Goal: Transaction & Acquisition: Purchase product/service

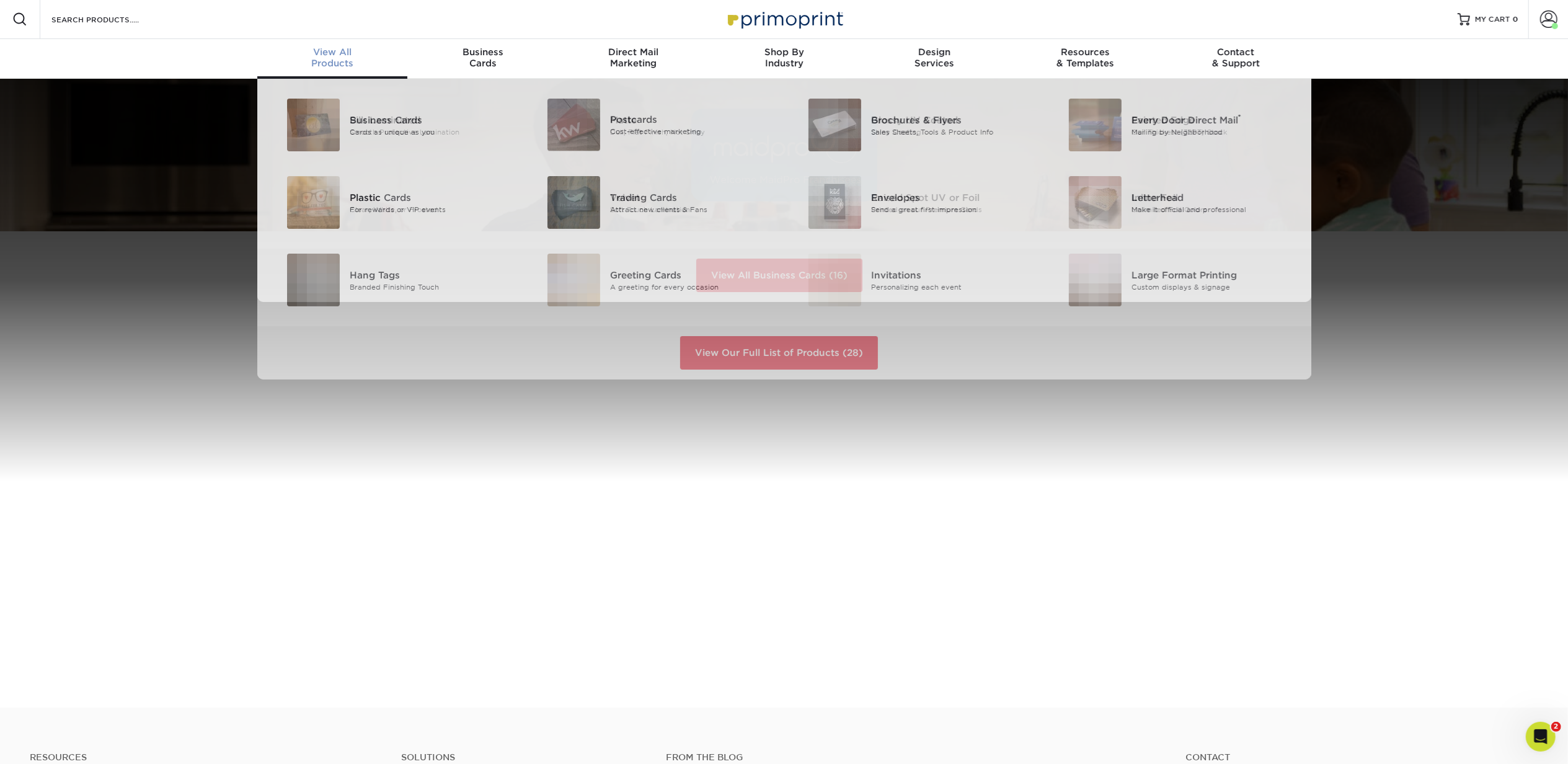
scroll to position [1, 0]
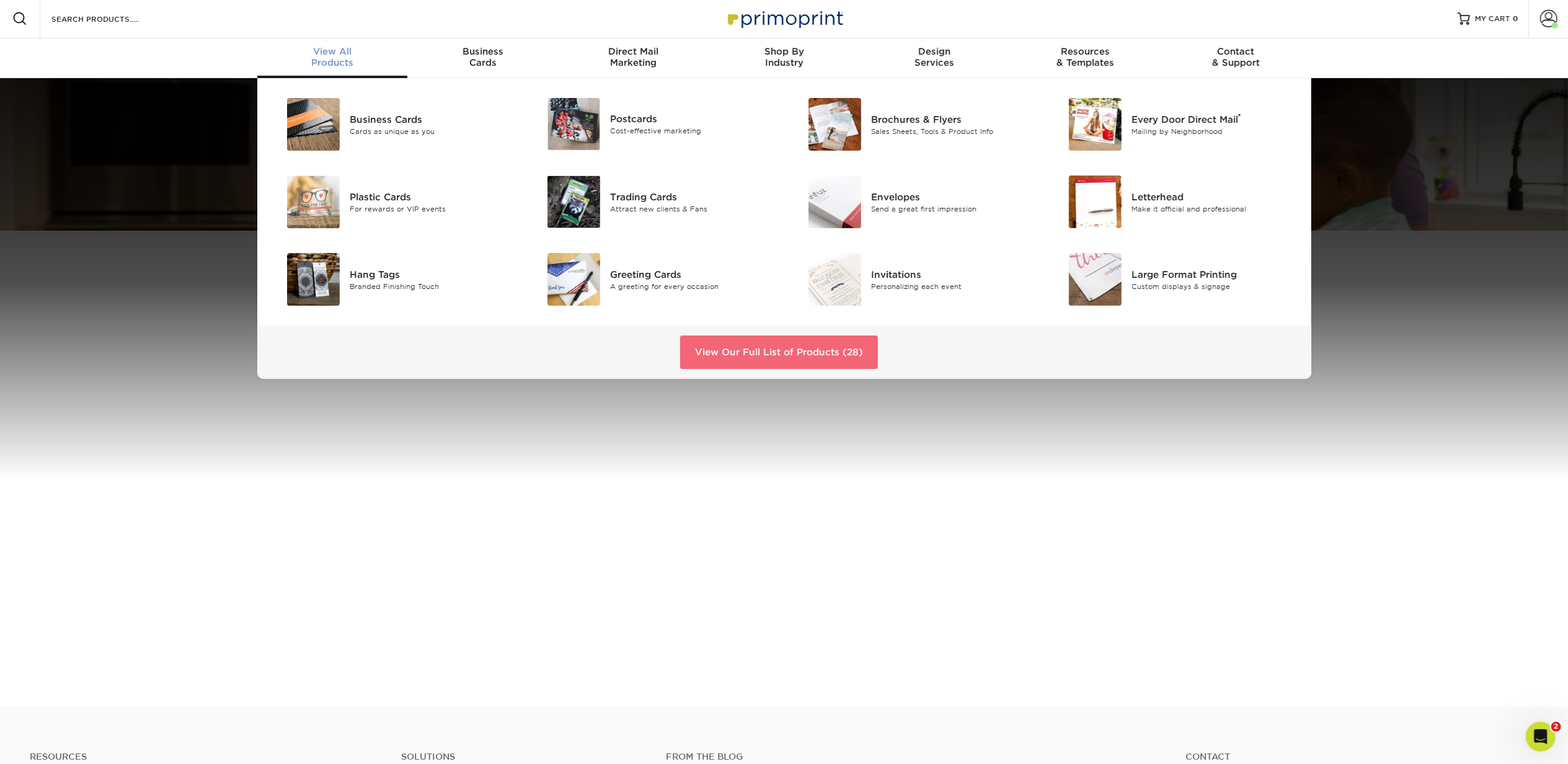
click at [749, 349] on link "View Our Full List of Products (28)" at bounding box center [779, 352] width 198 height 34
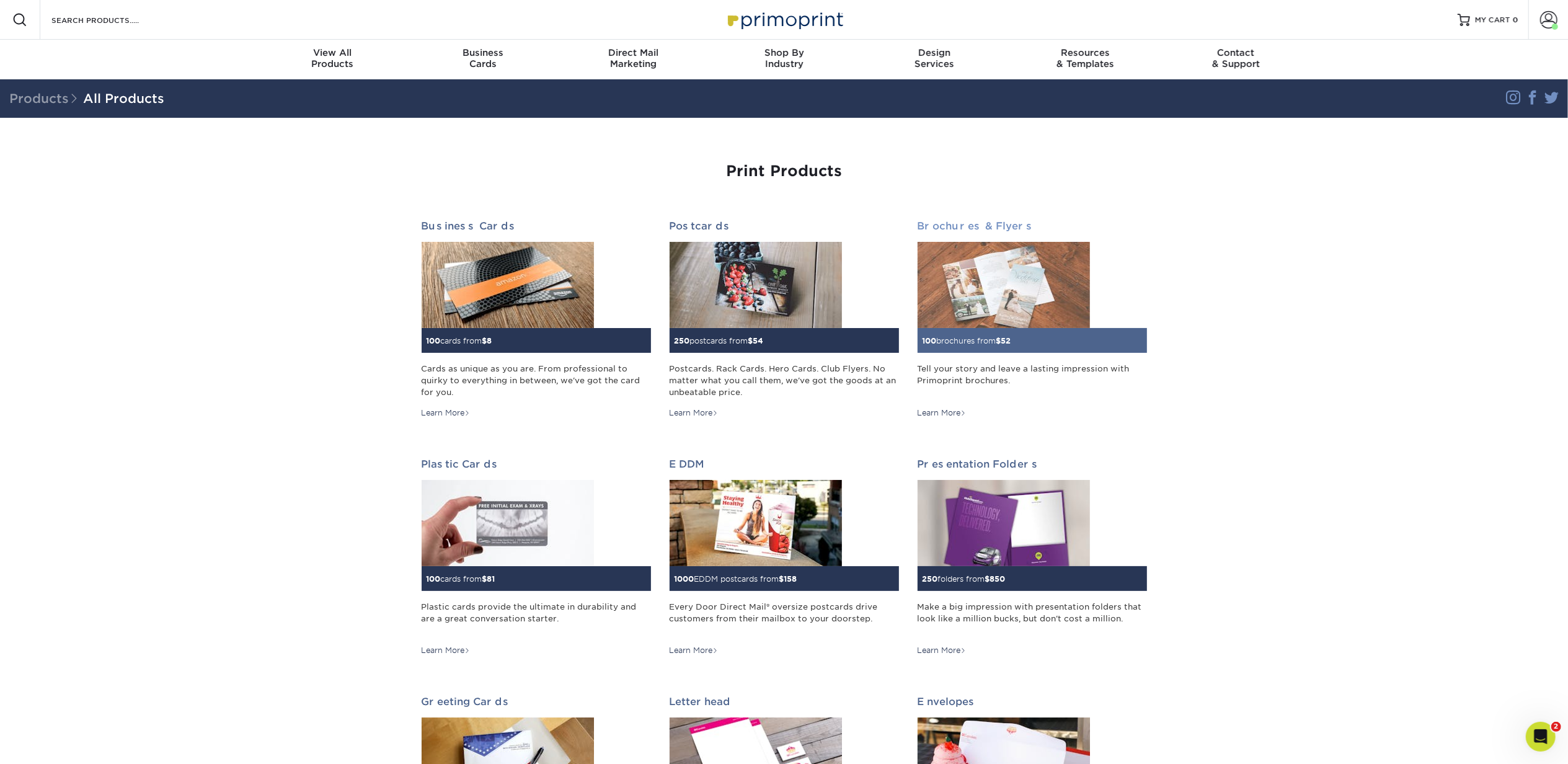
click at [946, 350] on div "100 brochures from $ 52" at bounding box center [1032, 341] width 230 height 24
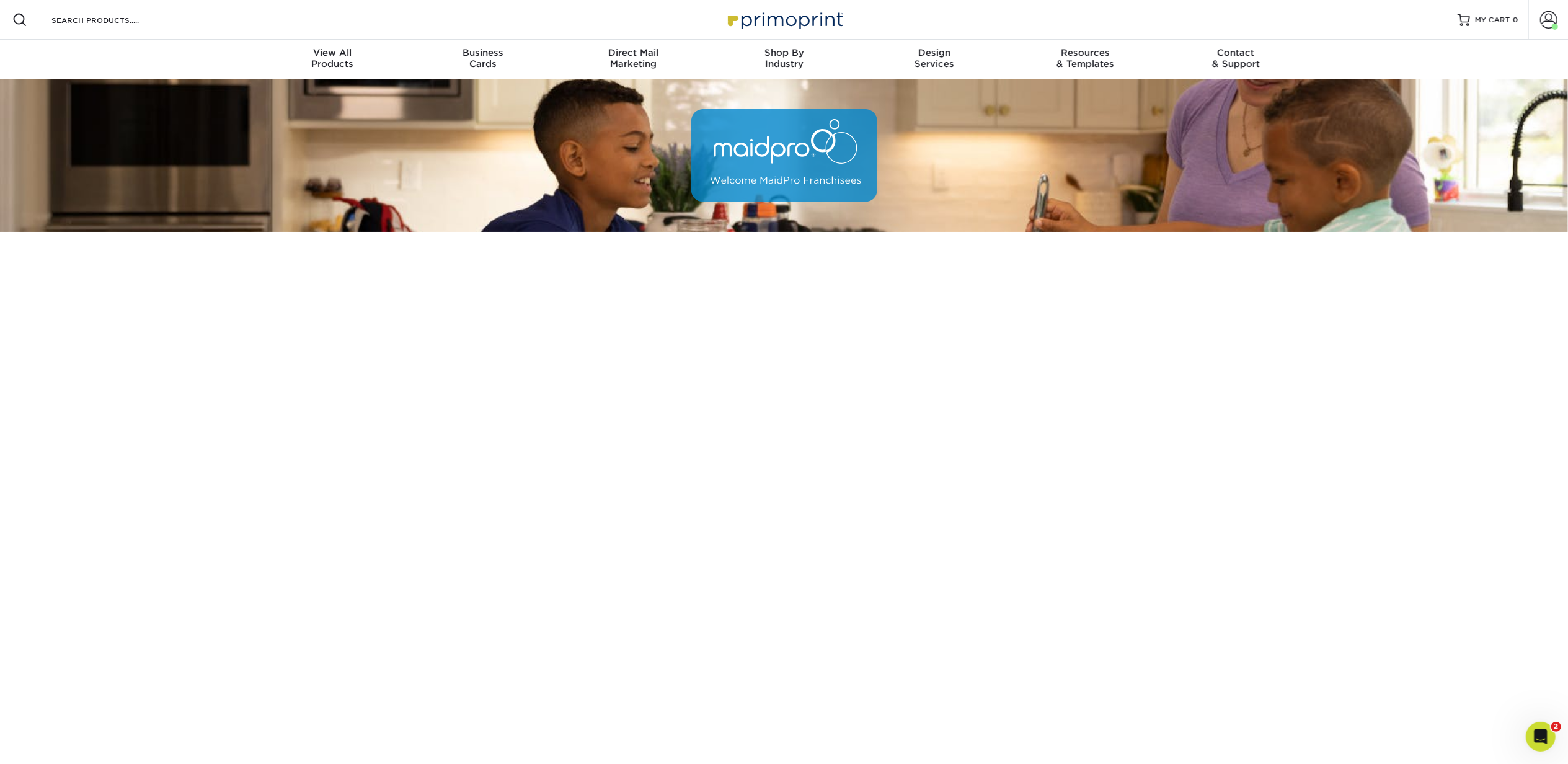
click at [174, 20] on div "Resources Menu Search Products Account Welcome, Magen Business Account Showing …" at bounding box center [784, 19] width 1568 height 40
click at [94, 17] on input "Search Products" at bounding box center [111, 19] width 121 height 15
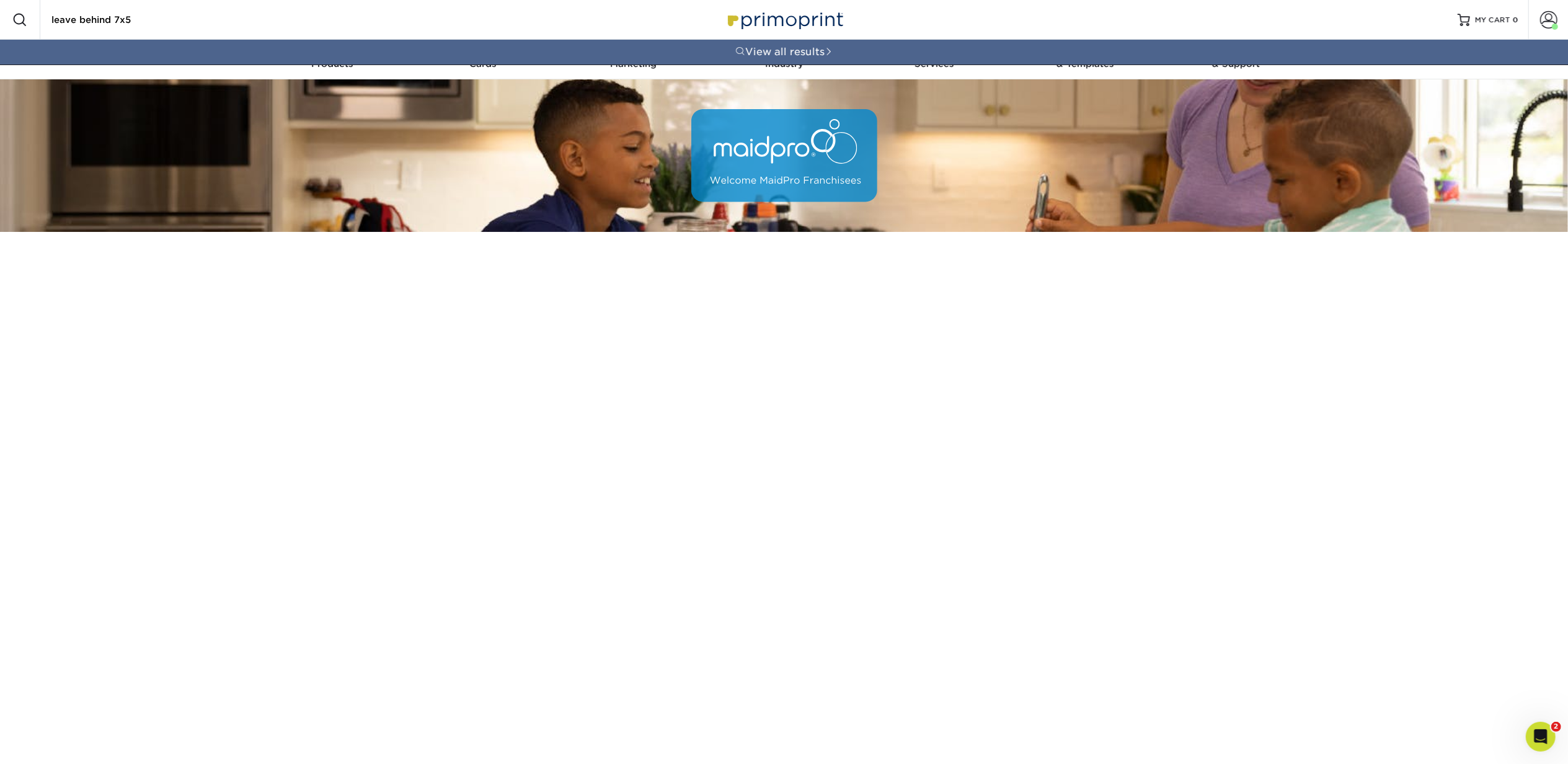
type input "leave behind 7x5"
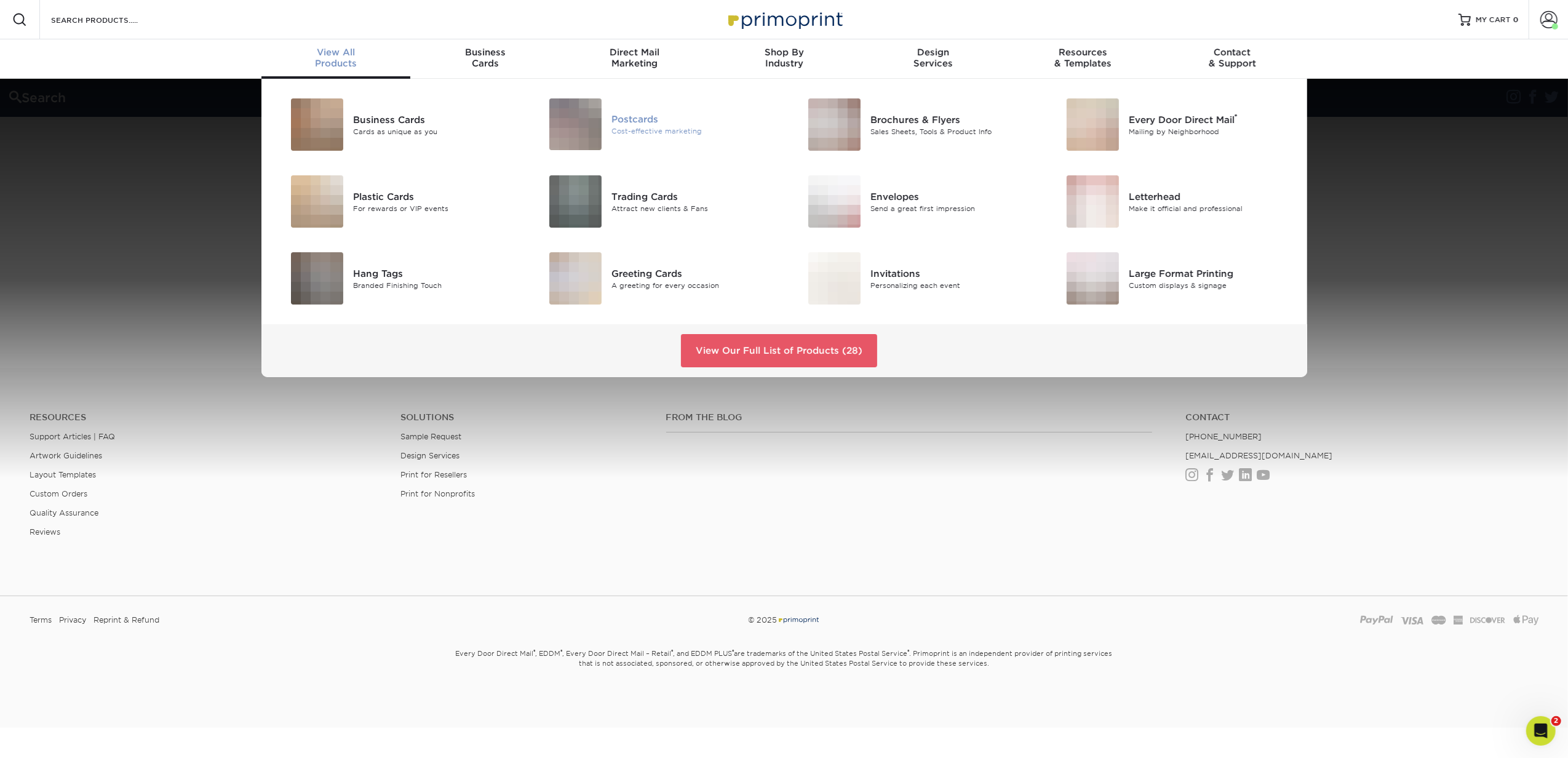
click at [591, 116] on img at bounding box center [575, 124] width 52 height 51
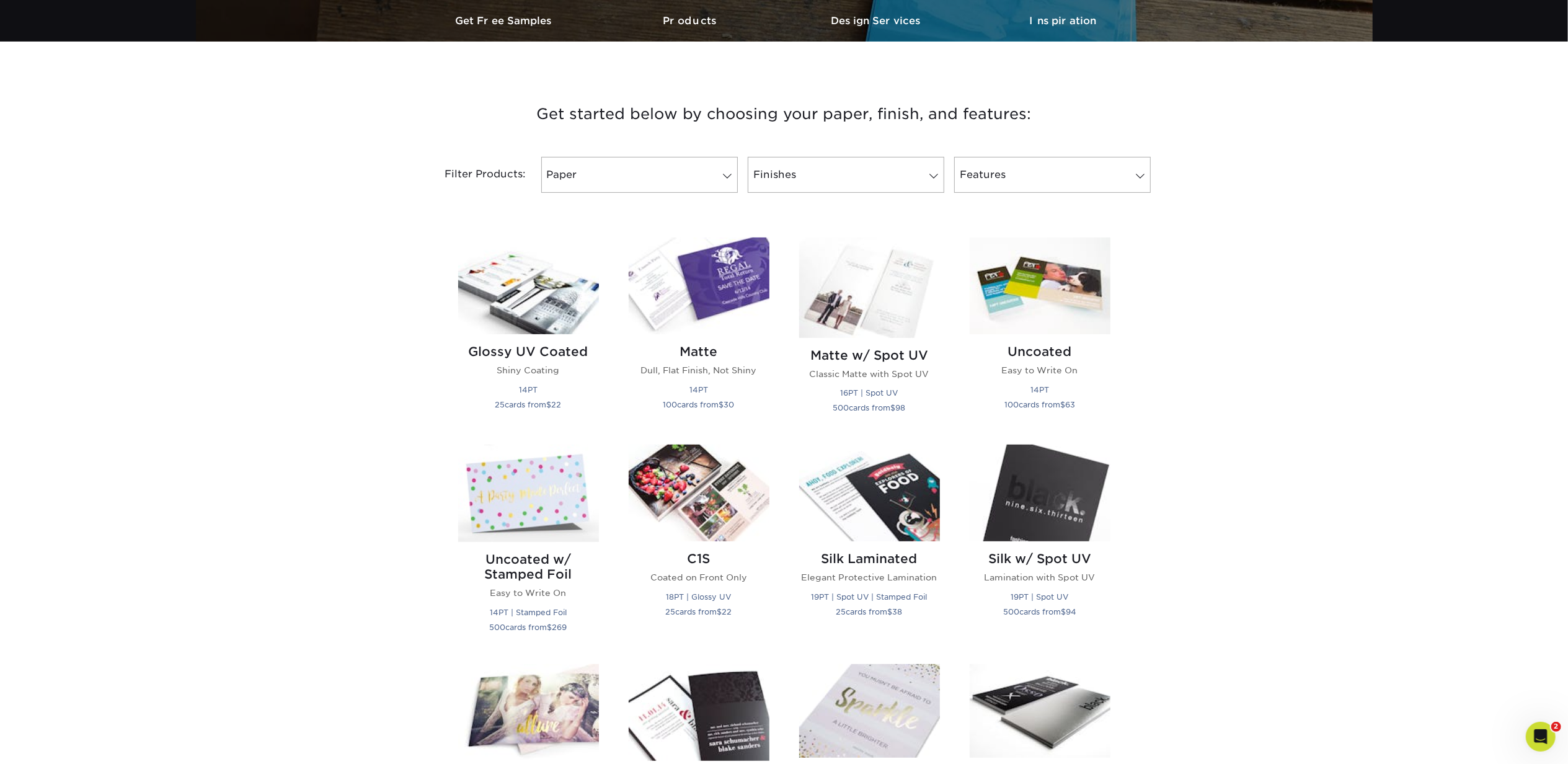
scroll to position [496, 0]
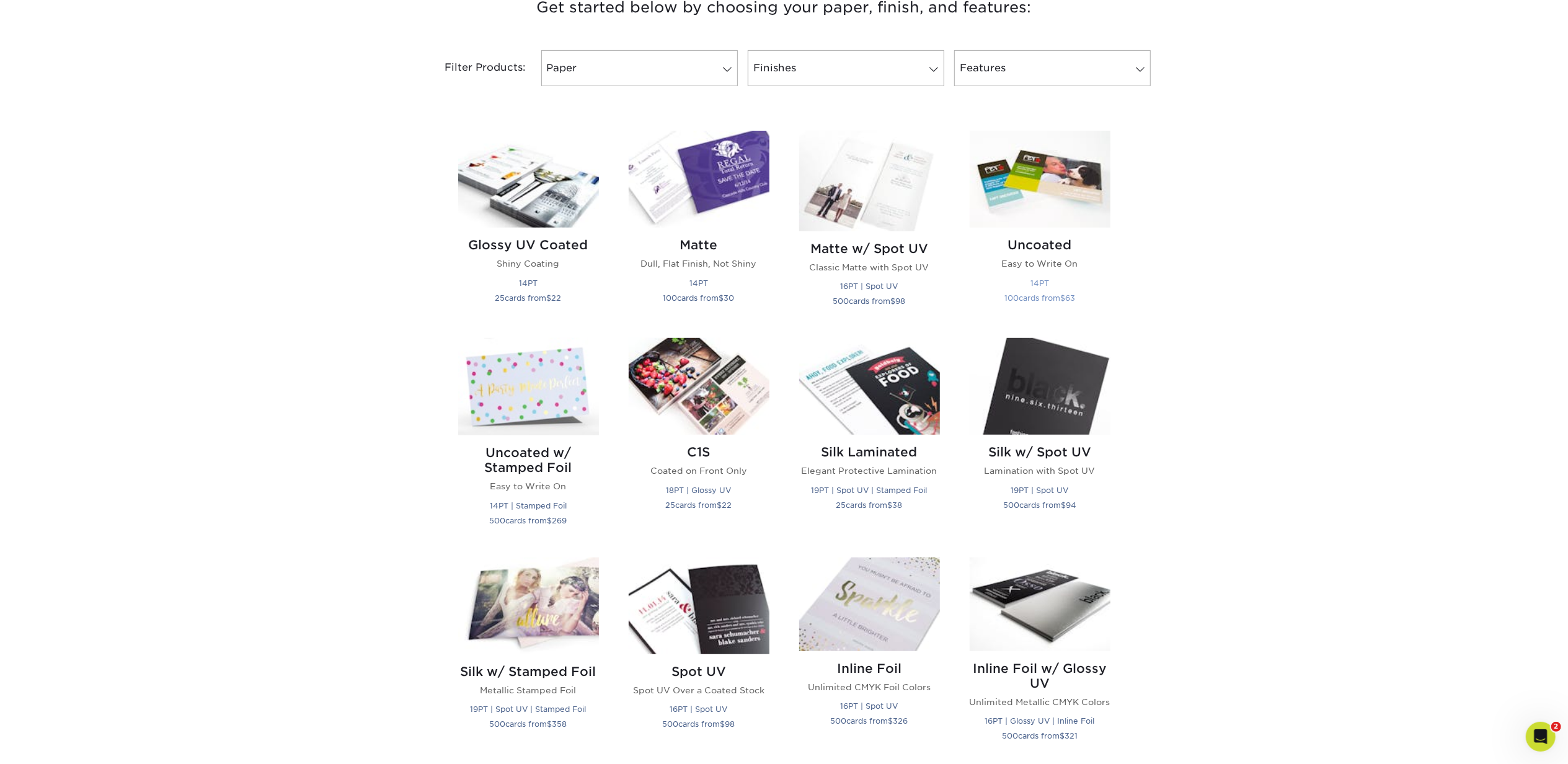
click at [1042, 246] on h2 "Uncoated" at bounding box center [1040, 245] width 140 height 15
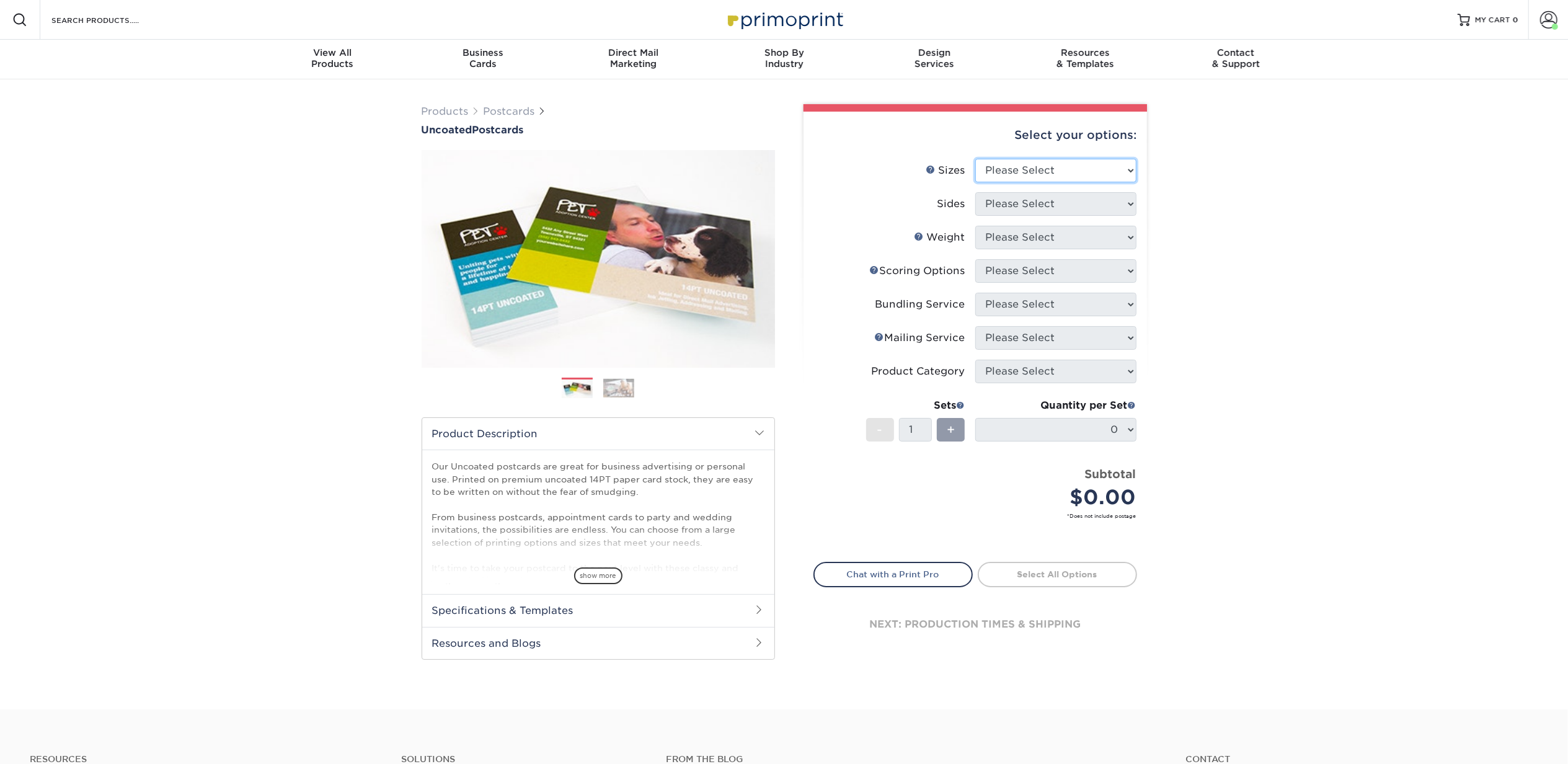
click at [1082, 170] on select "Please Select 1.5" x 7" 2" x 8" 2.12" x 5.5" 2.75" x 4.25" 2.75" x 8.5" 3" x 4"…" at bounding box center [1056, 170] width 161 height 24
select select "5.00x7.00"
click at [976, 158] on select "Please Select 1.5" x 7" 2" x 8" 2.12" x 5.5" 2.75" x 4.25" 2.75" x 8.5" 3" x 4"…" at bounding box center [1056, 170] width 161 height 24
click at [1072, 206] on select "Please Select Print Both Sides Print Front Only" at bounding box center [1056, 204] width 161 height 24
select select "13abbda7-1d64-4f25-8bb2-c179b224825d"
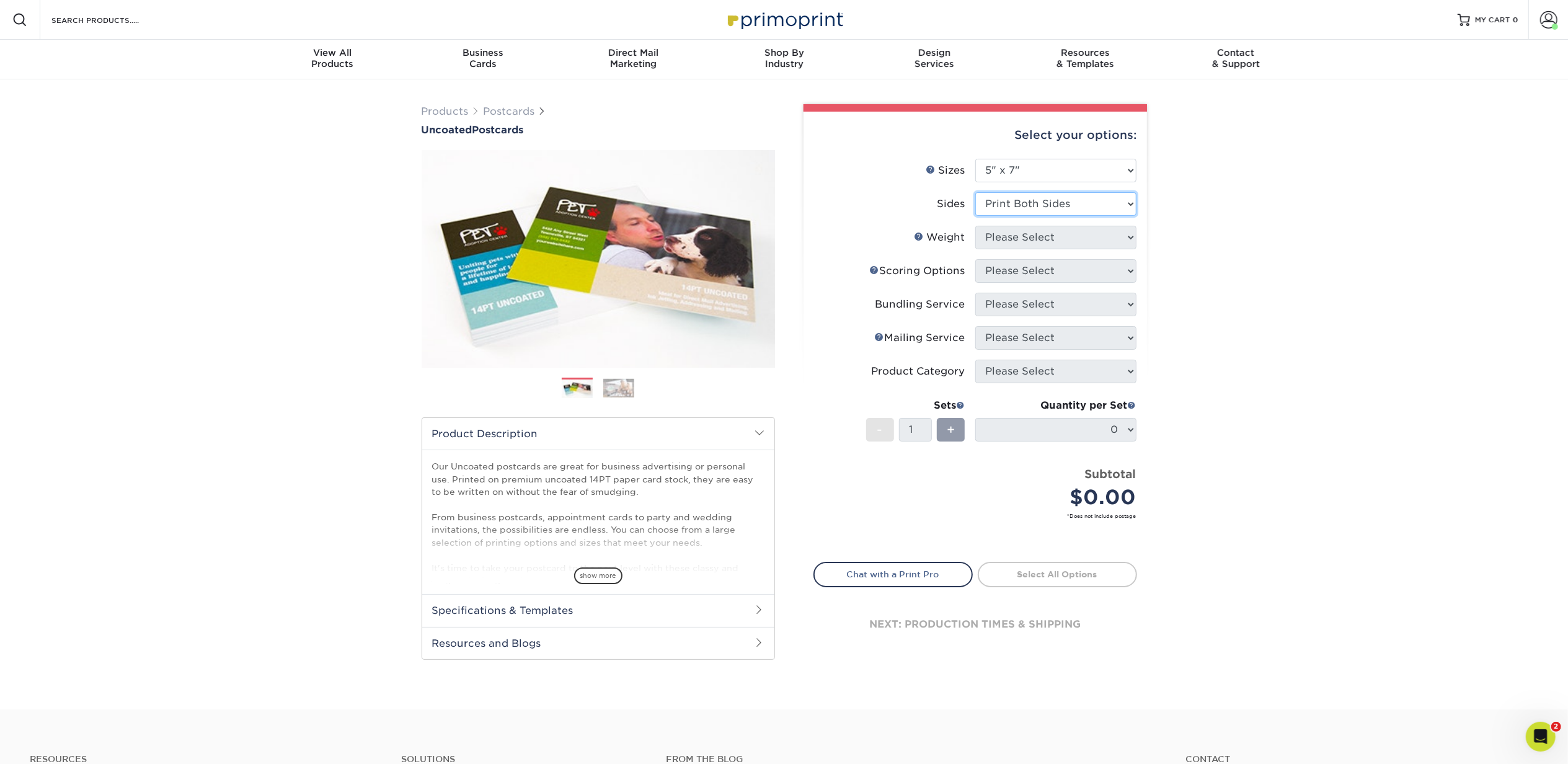
click at [976, 192] on select "Please Select Print Both Sides Print Front Only" at bounding box center [1056, 204] width 161 height 24
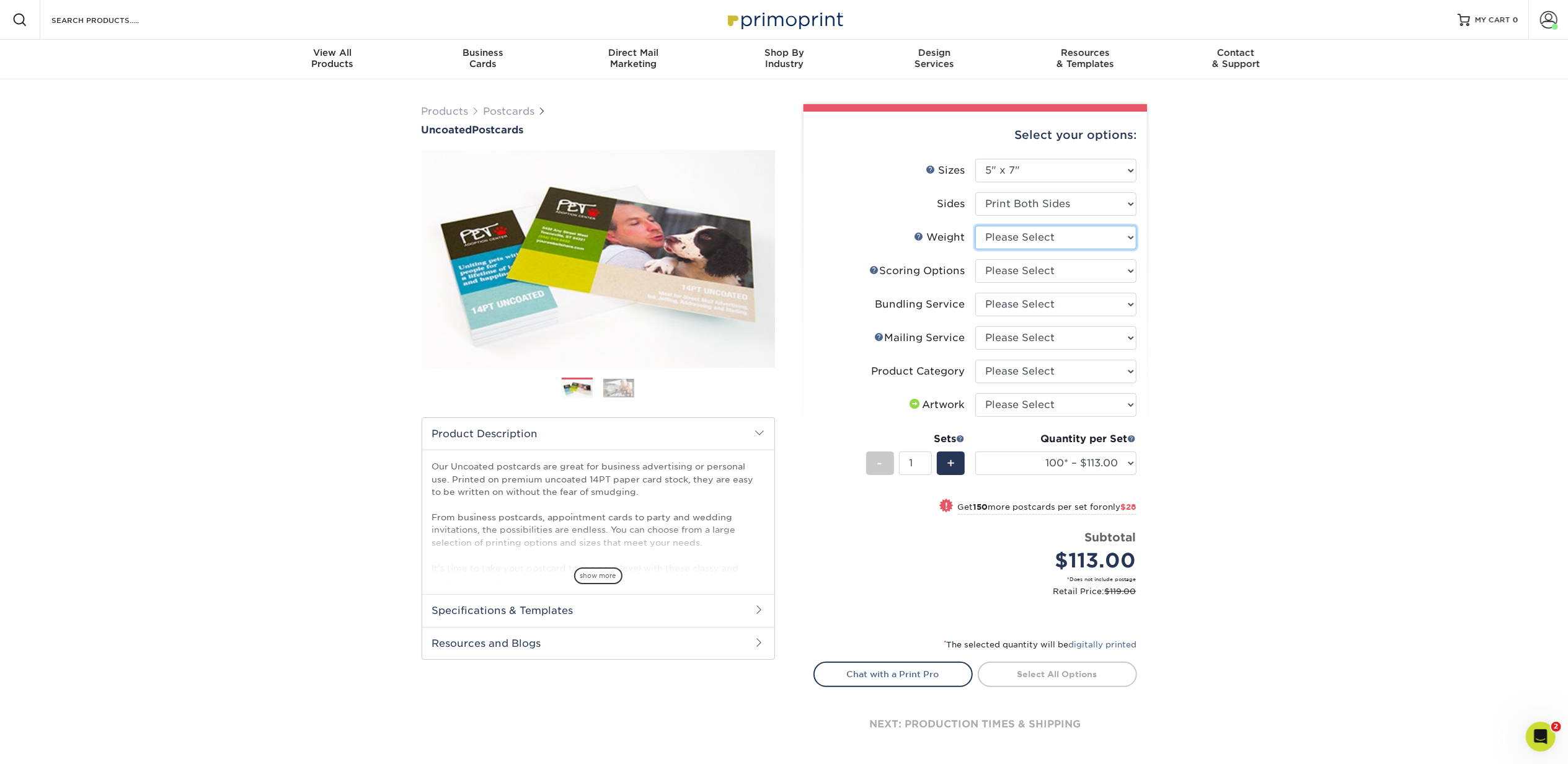
click at [1119, 236] on select "Please Select 14PT Uncoated" at bounding box center [1056, 237] width 161 height 24
select select "14PT Uncoated"
click at [976, 225] on select "Please Select 14PT Uncoated" at bounding box center [1056, 237] width 161 height 24
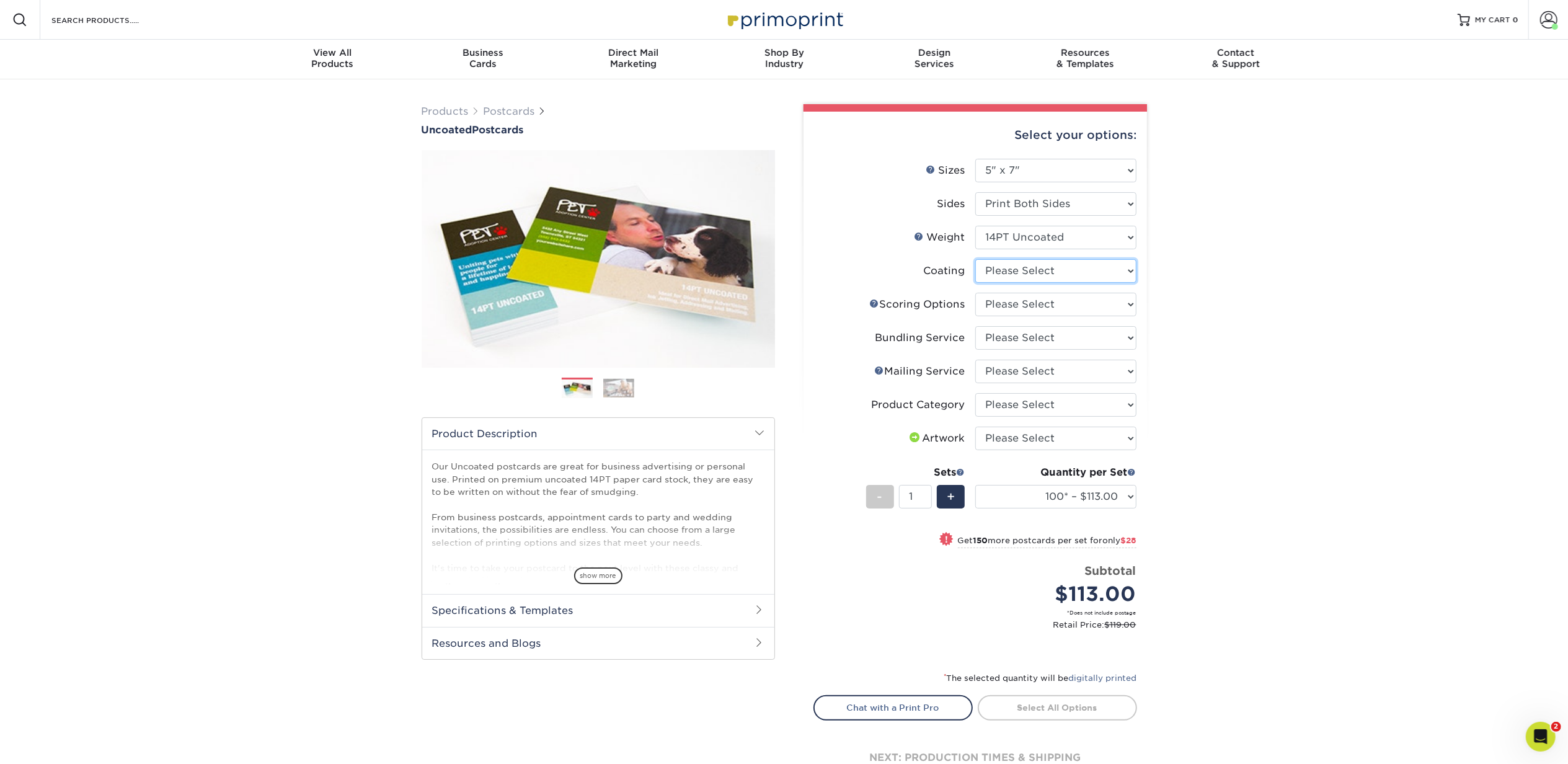
click at [1112, 271] on select at bounding box center [1056, 271] width 161 height 24
select select "3e7618de-abca-4bda-9f97-8b9129e913d8"
click at [976, 259] on select at bounding box center [1056, 271] width 161 height 24
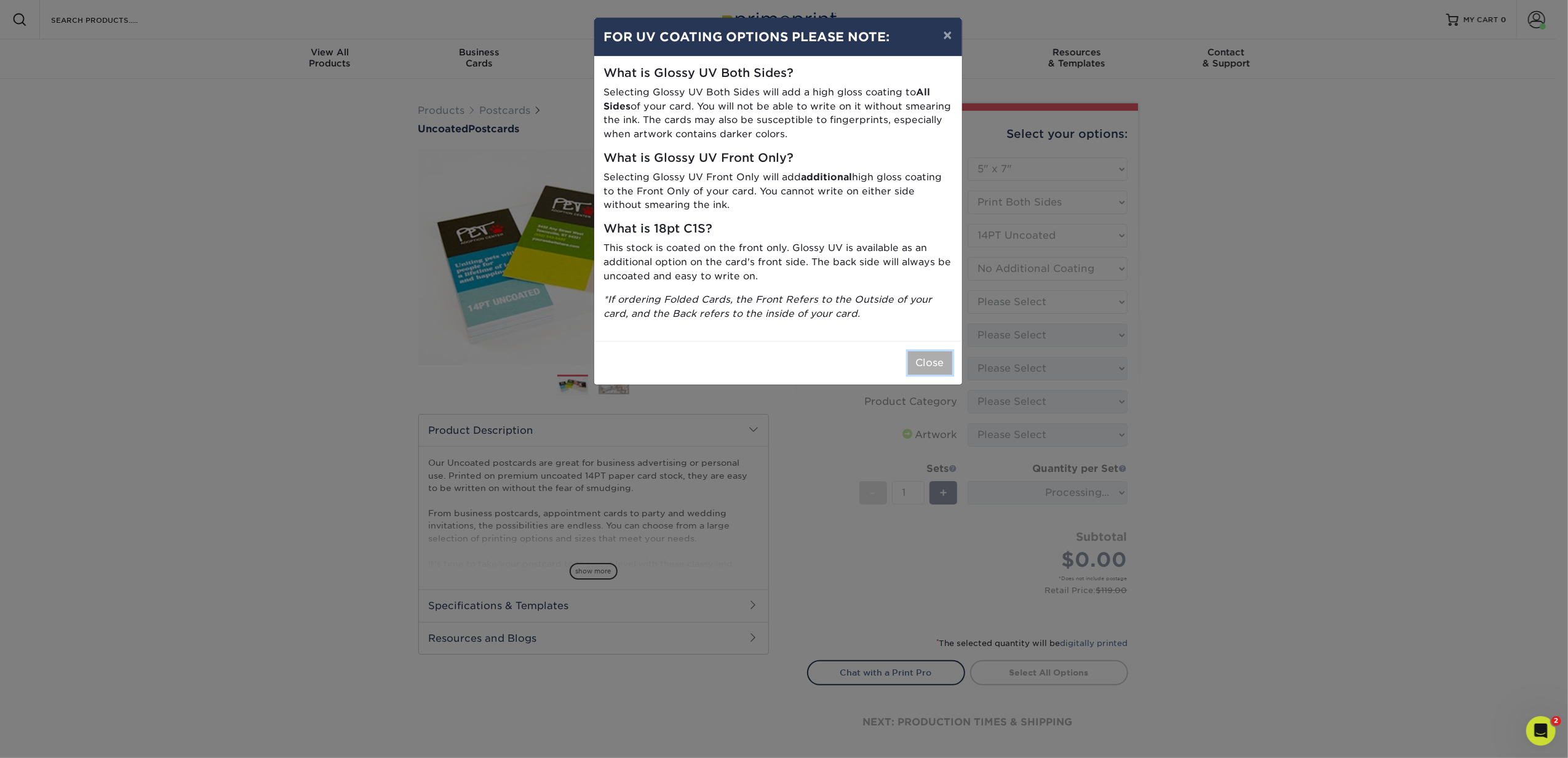
click at [926, 364] on button "Close" at bounding box center [930, 363] width 44 height 24
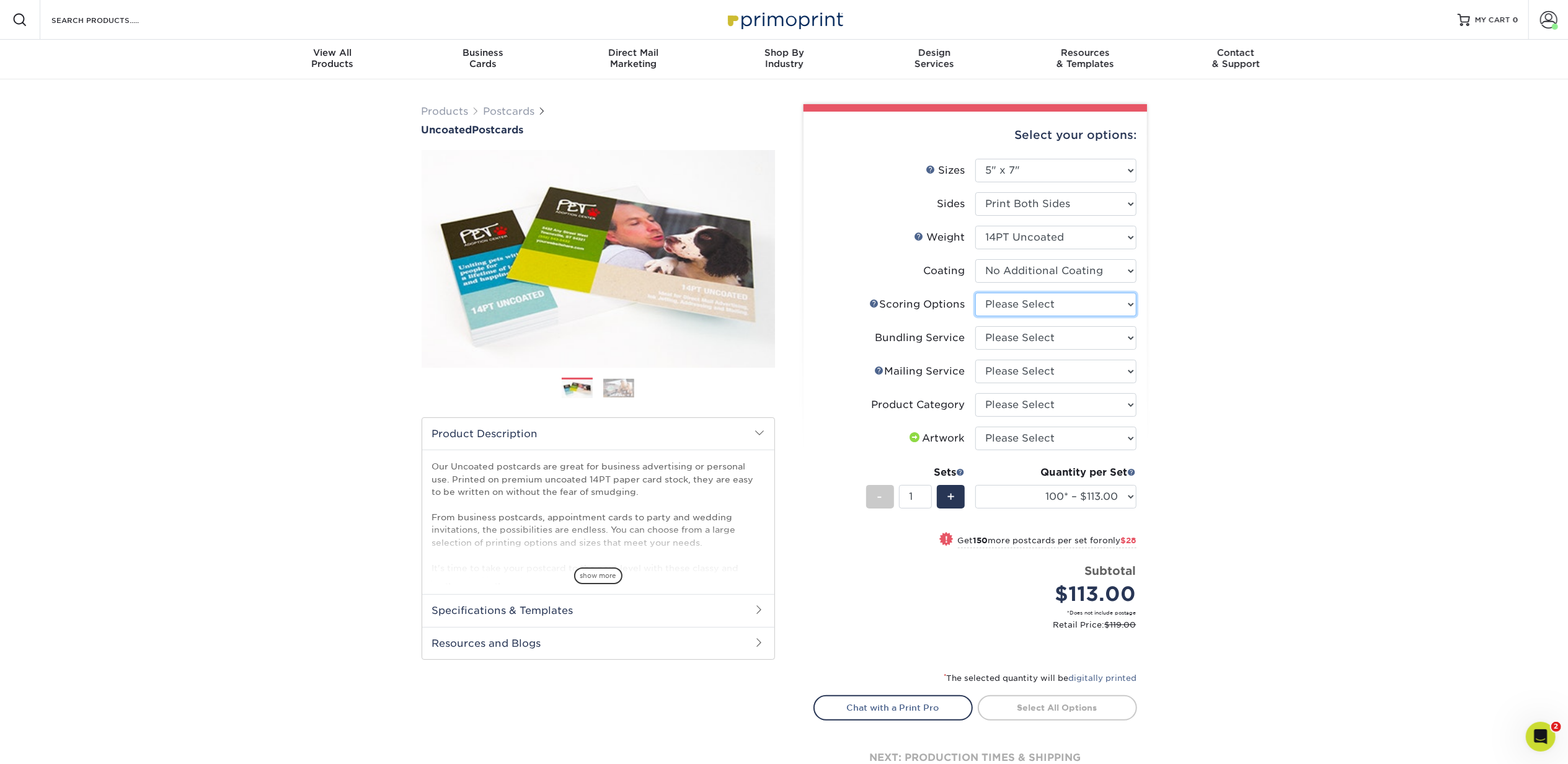
click at [1094, 306] on select "Please Select No Scoring One Score Two Scores" at bounding box center [1056, 304] width 161 height 24
select select "16ebe401-5398-422d-8cb0-f3adbb82deb5"
click at [976, 292] on select "Please Select No Scoring One Score Two Scores" at bounding box center [1056, 304] width 161 height 24
click at [1075, 345] on select "Please Select No Bundling Services Yes, Bundles of 50 (+2 Days) Yes, Bundles of…" at bounding box center [1056, 338] width 161 height 24
select select "58689abb-25c0-461c-a4c3-a80b627d6649"
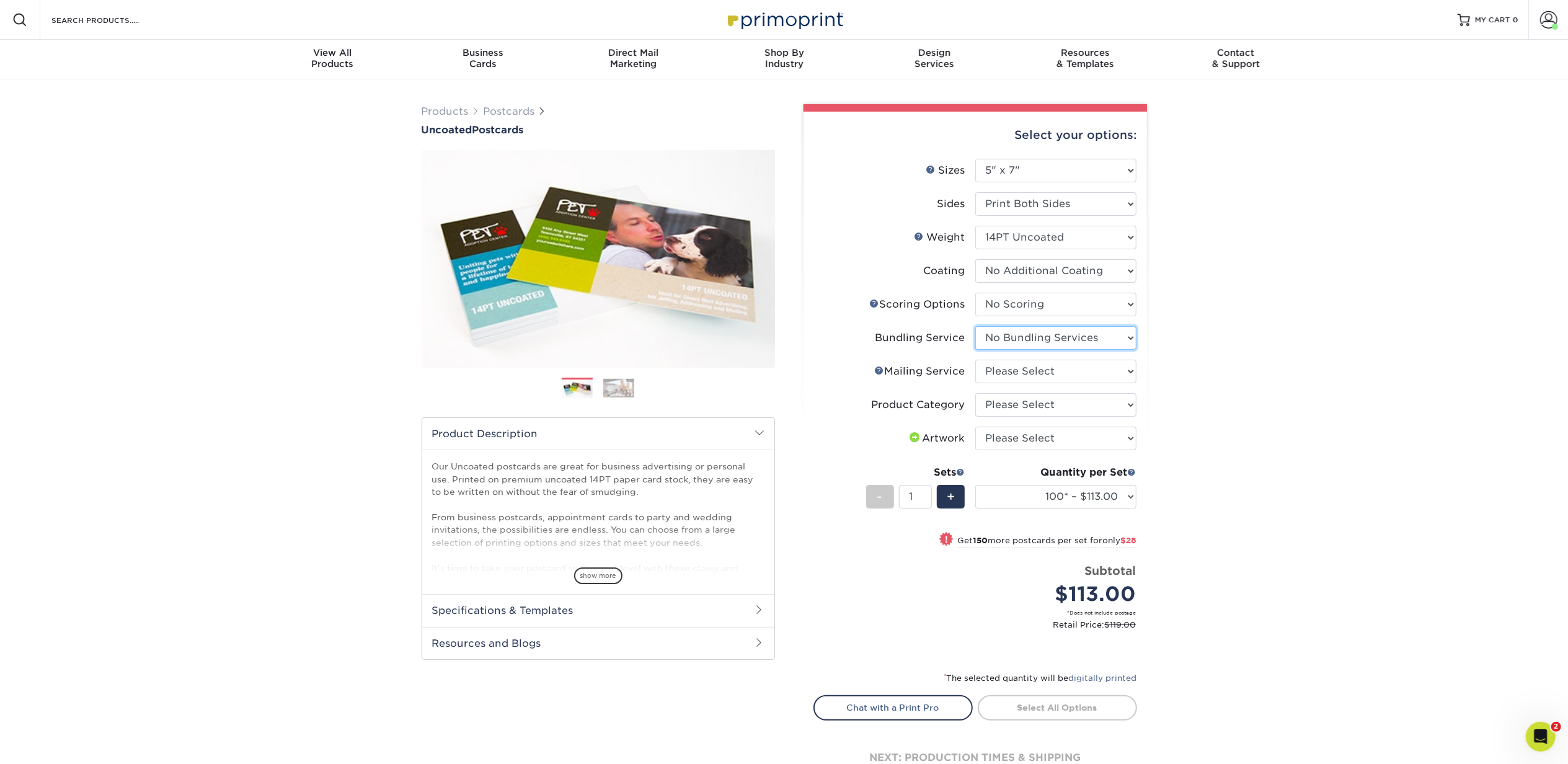
click at [976, 326] on select "Please Select No Bundling Services Yes, Bundles of 50 (+2 Days) Yes, Bundles of…" at bounding box center [1056, 338] width 161 height 24
click at [1070, 369] on select "Please Select No Direct Mailing Service No, I will mail/stamp/imprint Direct Ma…" at bounding box center [1056, 371] width 161 height 24
select select "3e5e9bdd-d78a-4c28-a41d-fe1407925ca6"
click at [976, 359] on select "Please Select No Direct Mailing Service No, I will mail/stamp/imprint Direct Ma…" at bounding box center [1056, 371] width 161 height 24
click at [1079, 405] on select "Please Select Postcards" at bounding box center [1056, 405] width 161 height 24
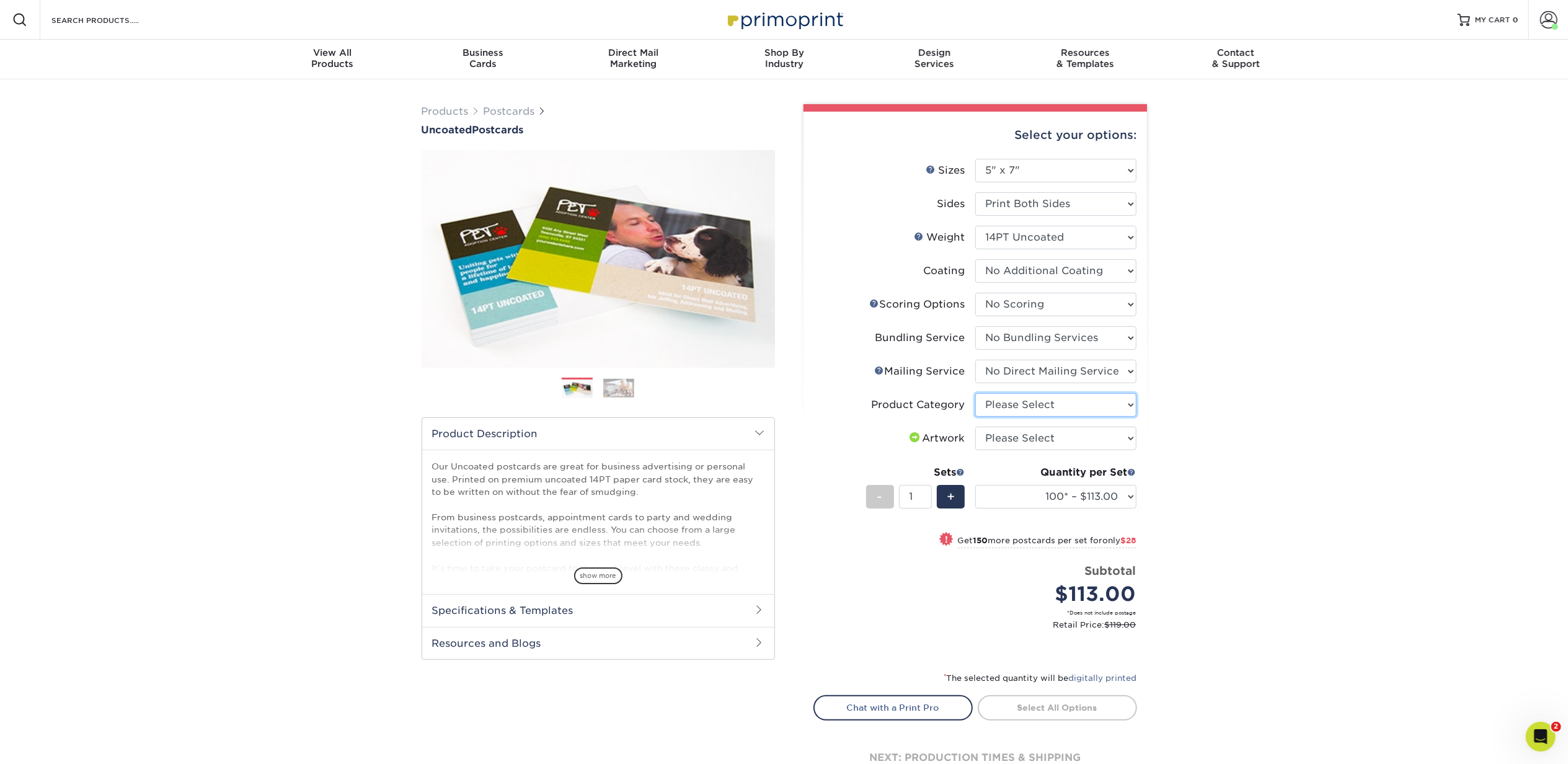
select select "9b7272e0-d6c8-4c3c-8e97-d3a1bcdab858"
click at [976, 393] on select "Please Select Postcards" at bounding box center [1056, 405] width 161 height 24
click at [1078, 436] on select "Please Select I will upload files I need a design - $150" at bounding box center [1056, 438] width 161 height 24
select select "upload"
click at [976, 426] on select "Please Select I will upload files I need a design - $150" at bounding box center [1056, 438] width 161 height 24
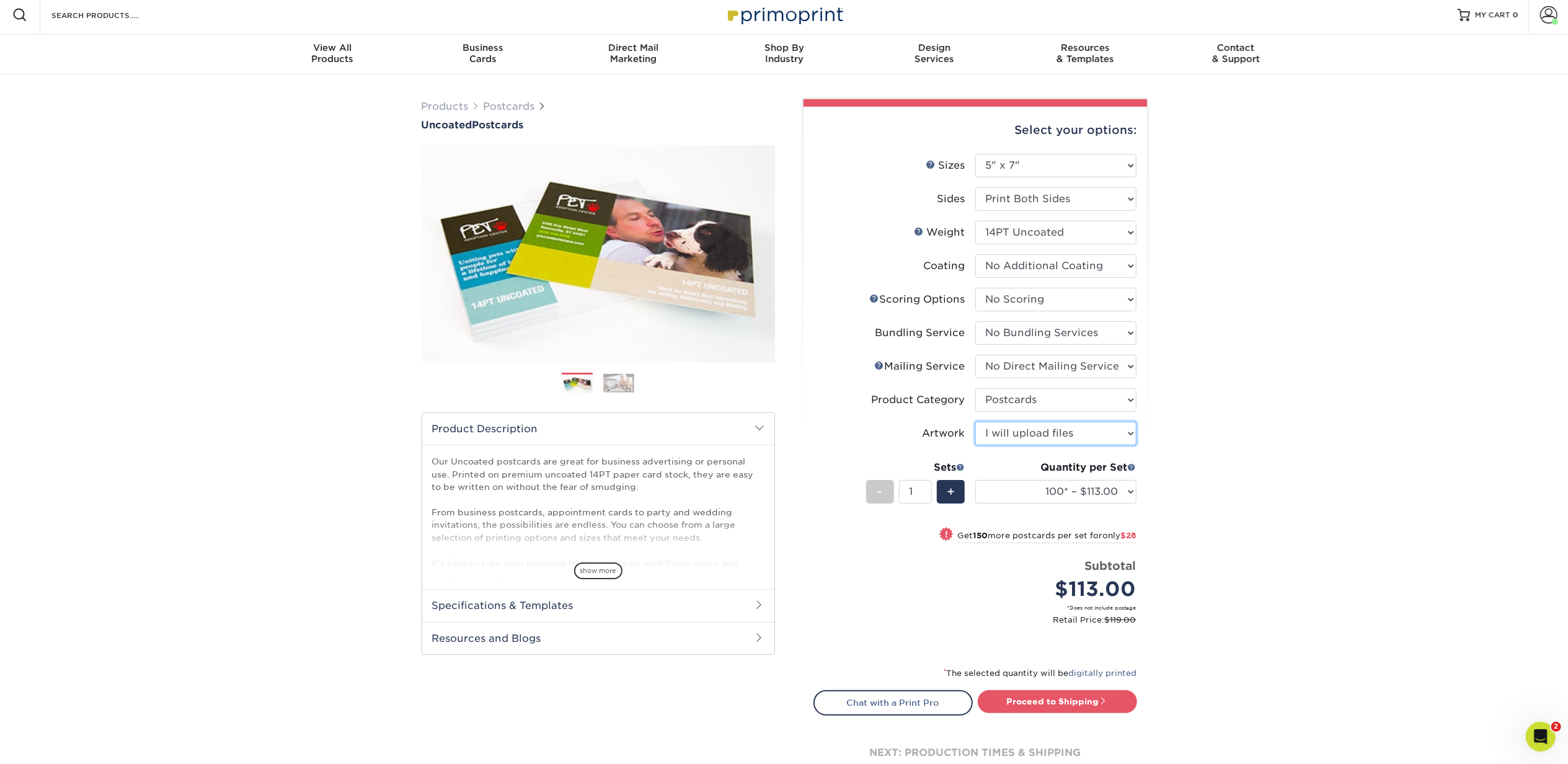
scroll to position [83, 0]
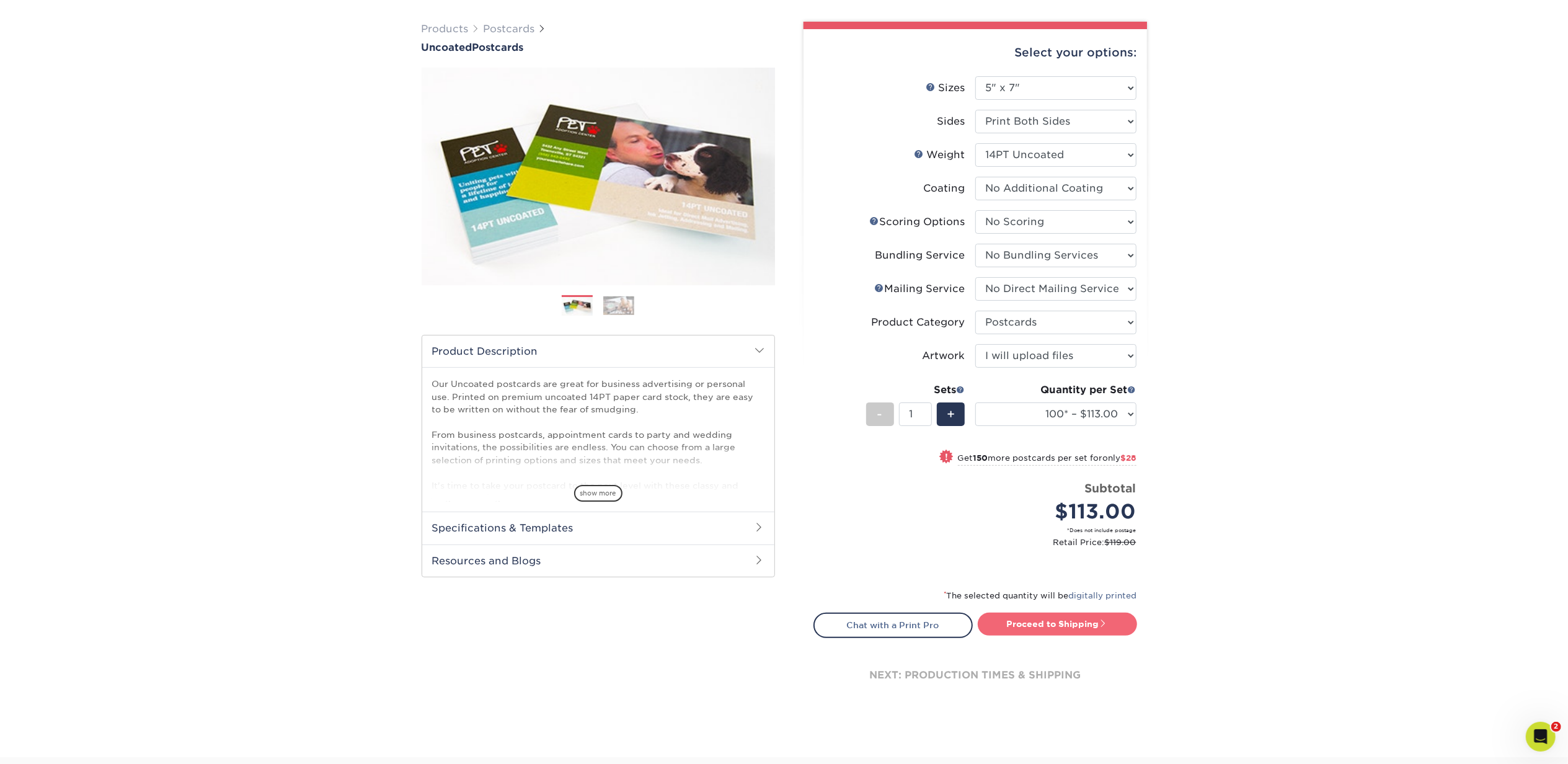
click at [1063, 624] on link "Proceed to Shipping" at bounding box center [1057, 624] width 159 height 22
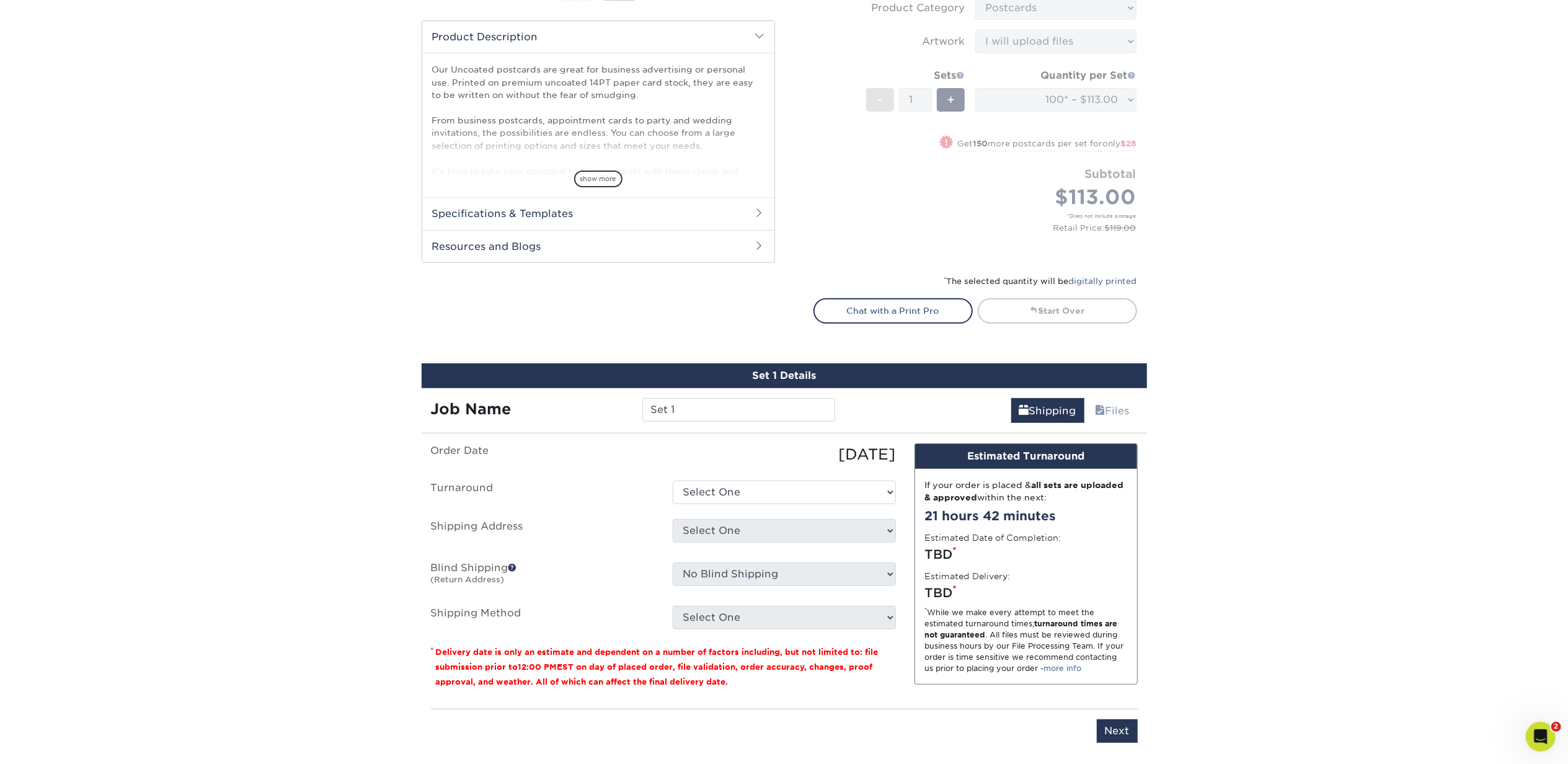
scroll to position [480, 0]
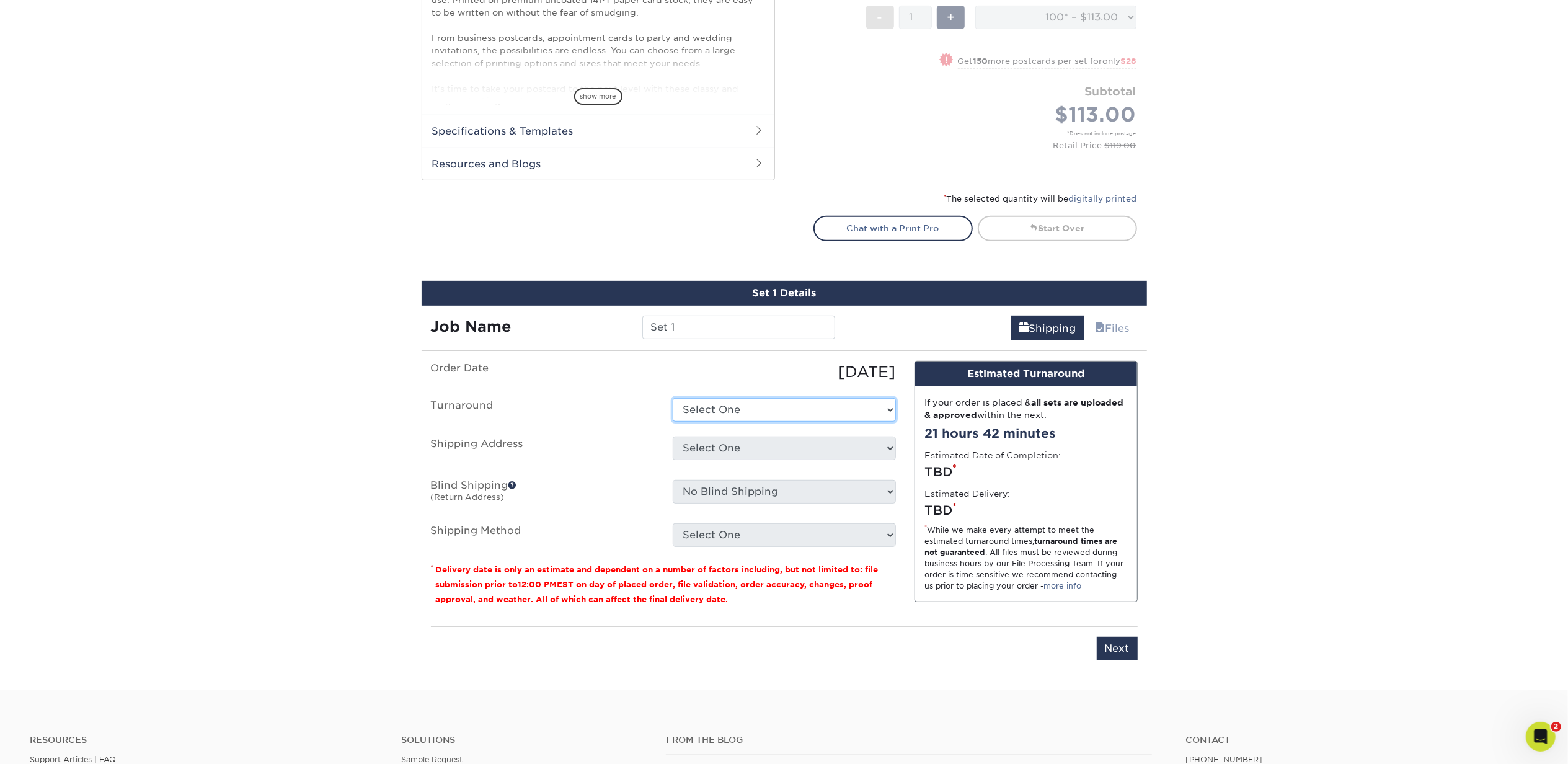
click at [762, 408] on select "Select One 2-4 Business Days 2 Day Next Business Day" at bounding box center [784, 410] width 223 height 24
select select "c954d7d5-f85d-40a0-9e42-e4c153e63312"
click at [672, 398] on select "Select One 2-4 Business Days 2 Day Next Business Day" at bounding box center [784, 410] width 223 height 24
click at [757, 447] on select "Select One dfadf + Add New Address" at bounding box center [784, 448] width 223 height 24
select select "274852"
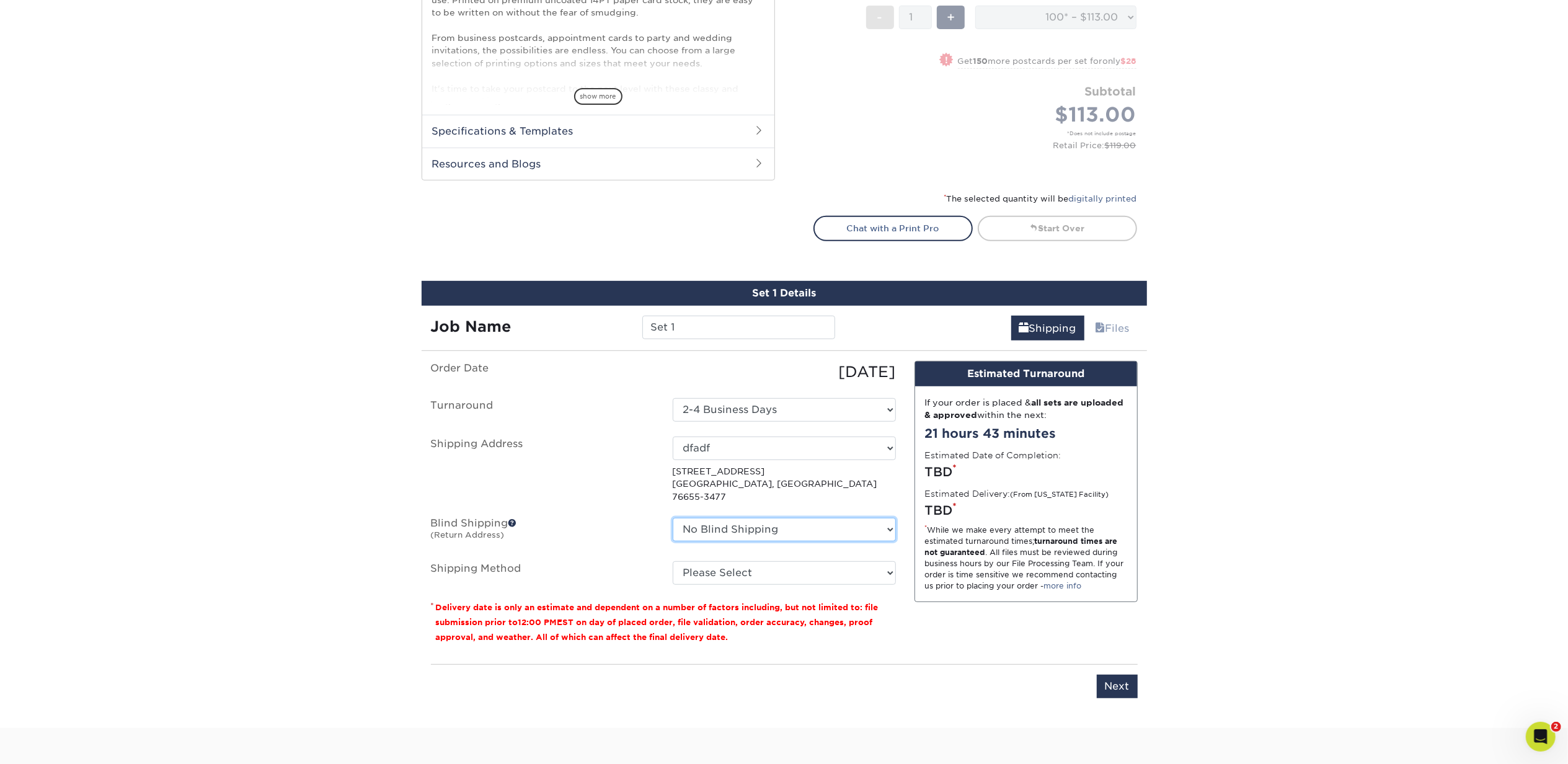
click at [814, 518] on select "No Blind Shipping dfadf + Add New Address" at bounding box center [784, 529] width 223 height 24
select select "274852"
click at [672, 518] on select "No Blind Shipping dfadf + Add New Address" at bounding box center [784, 529] width 223 height 24
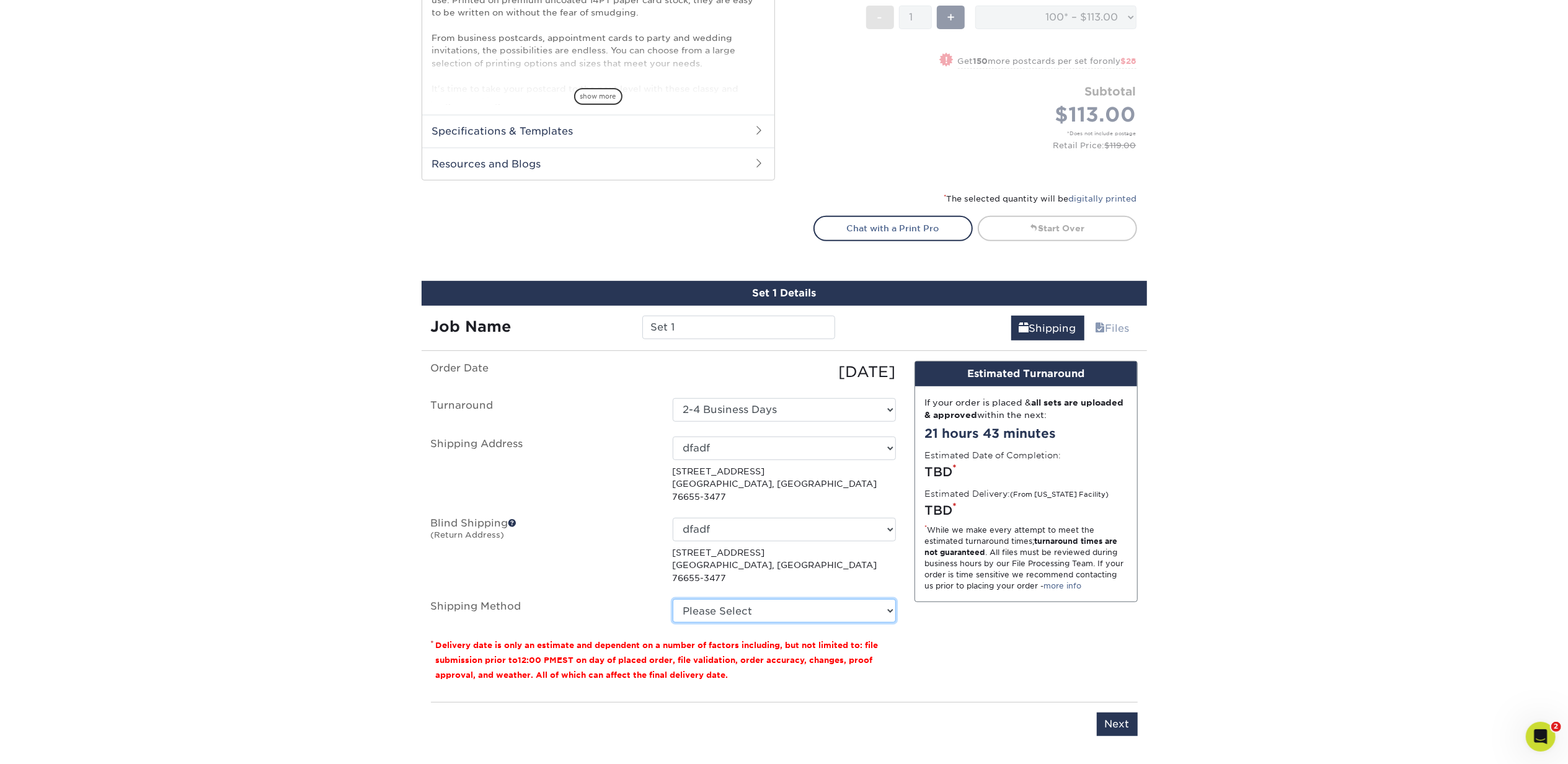
click at [755, 599] on select "Please Select Ground Shipping (+$34.08) 3 Day Shipping Service (+$39.08) 2 Day …" at bounding box center [784, 611] width 223 height 24
select select "03"
click at [672, 599] on select "Please Select Ground Shipping (+$34.08) 3 Day Shipping Service (+$39.08) 2 Day …" at bounding box center [784, 611] width 223 height 24
click at [1104, 712] on input "Next" at bounding box center [1117, 724] width 41 height 24
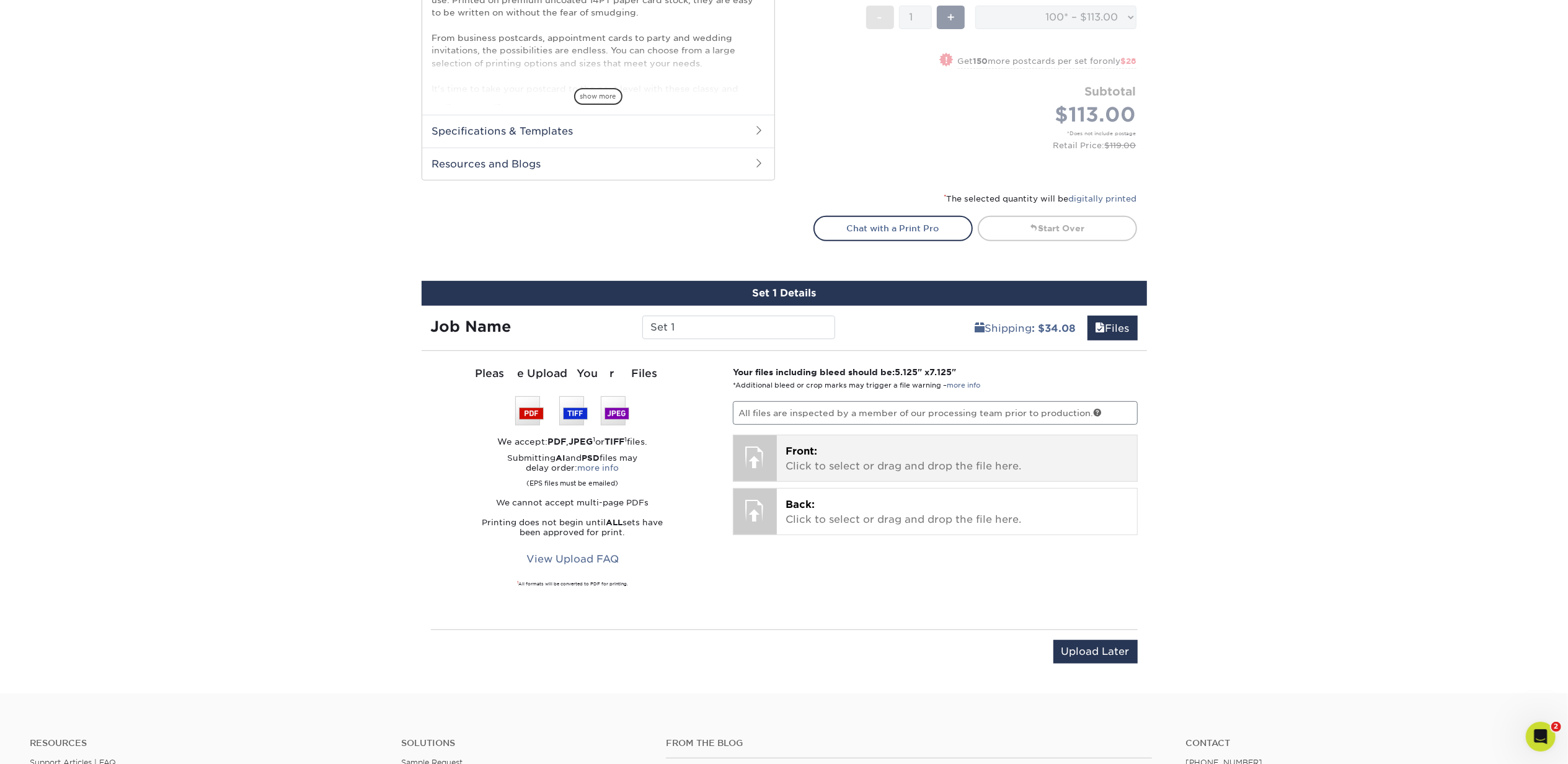
click at [960, 462] on p "Front: Click to select or drag and drop the file here." at bounding box center [957, 459] width 343 height 30
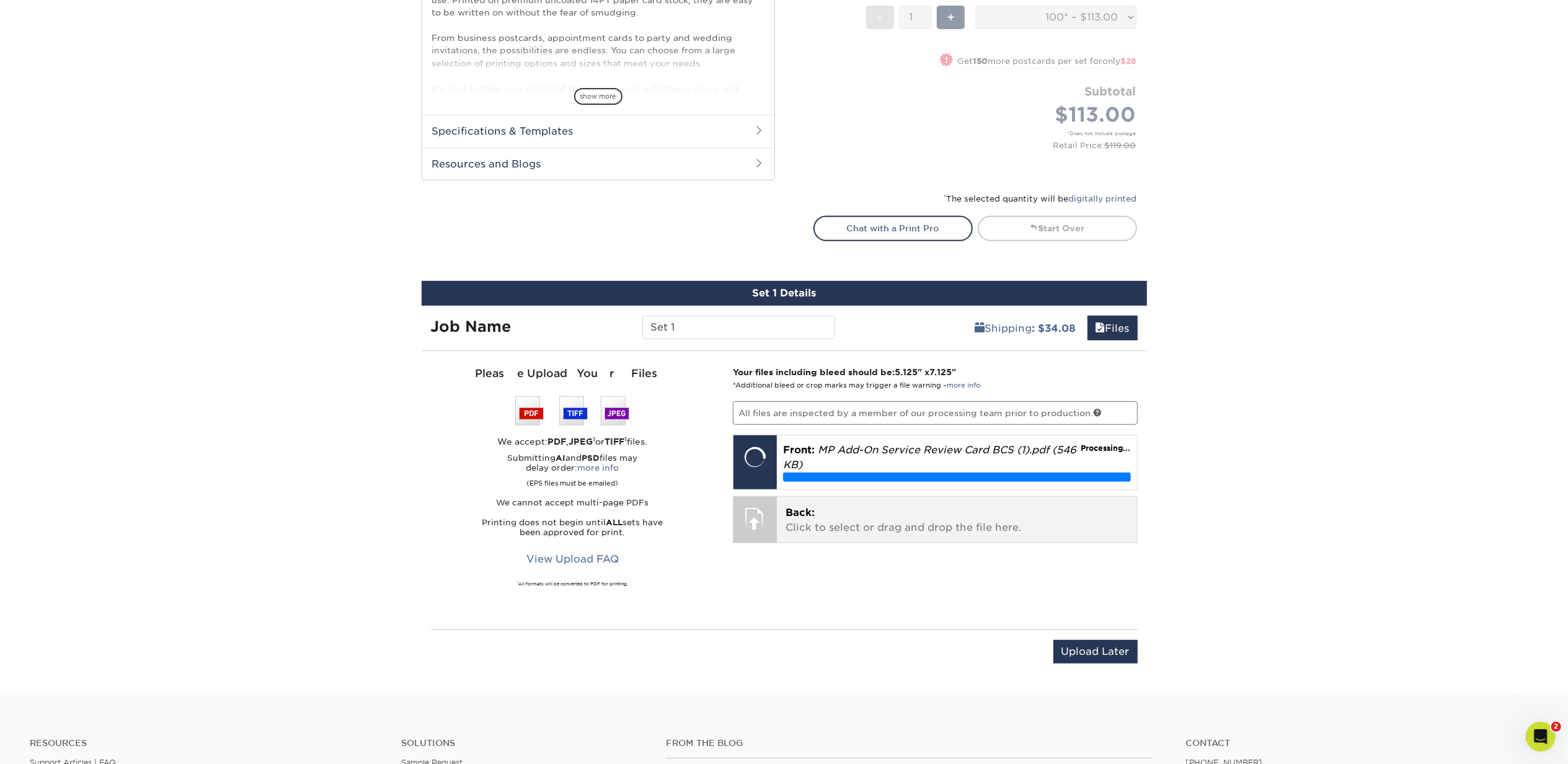
click at [898, 526] on p "Back: Click to select or drag and drop the file here." at bounding box center [957, 520] width 343 height 30
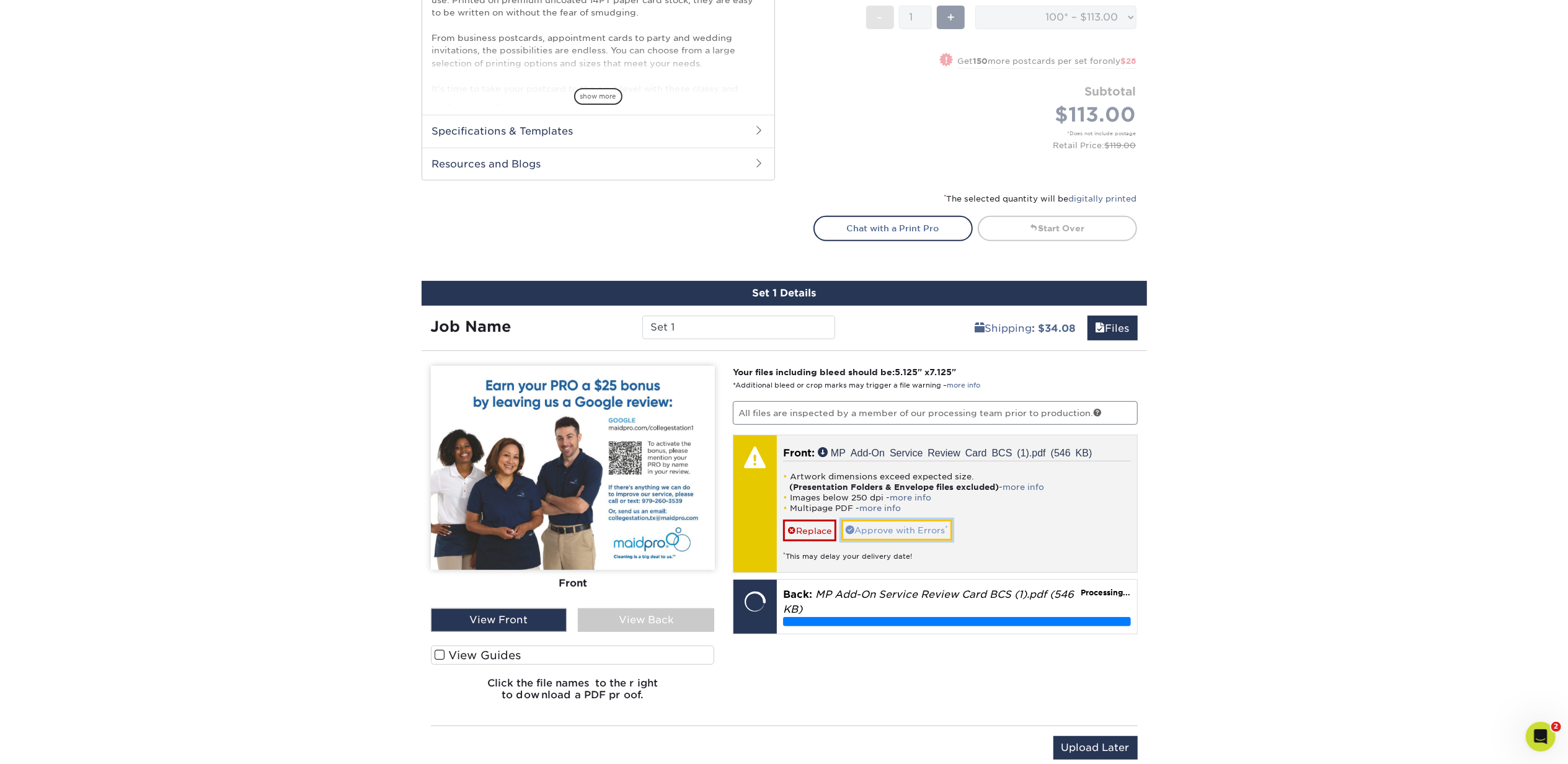
click at [924, 526] on link "Approve with Errors *" at bounding box center [897, 530] width 111 height 21
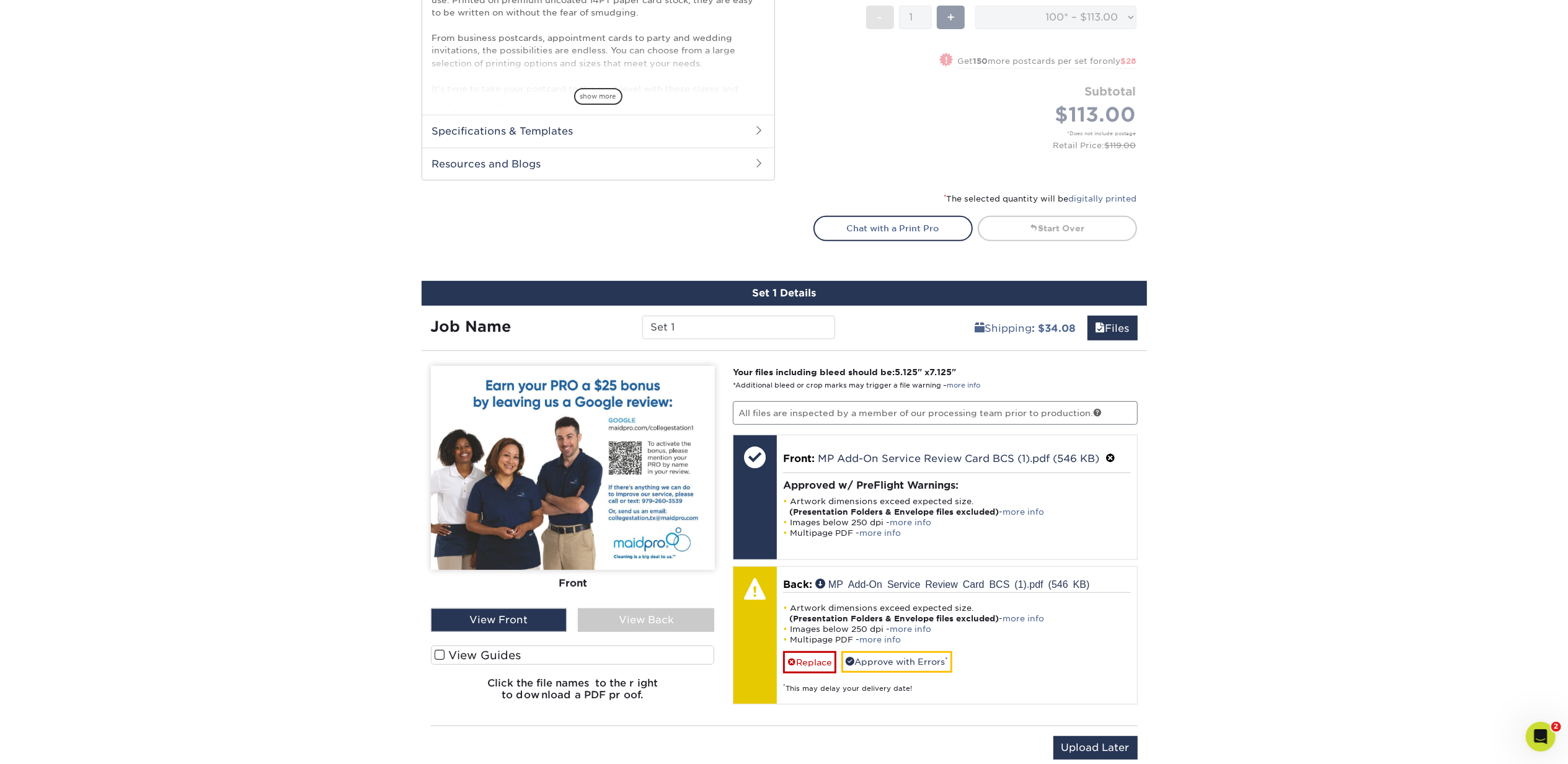
click at [631, 616] on div "View Back" at bounding box center [646, 620] width 136 height 24
click at [579, 542] on img at bounding box center [573, 467] width 284 height 204
click at [1167, 330] on div "Products Postcards Uncoated Postcards Next" at bounding box center [784, 195] width 1568 height 1190
